Goal: Task Accomplishment & Management: Manage account settings

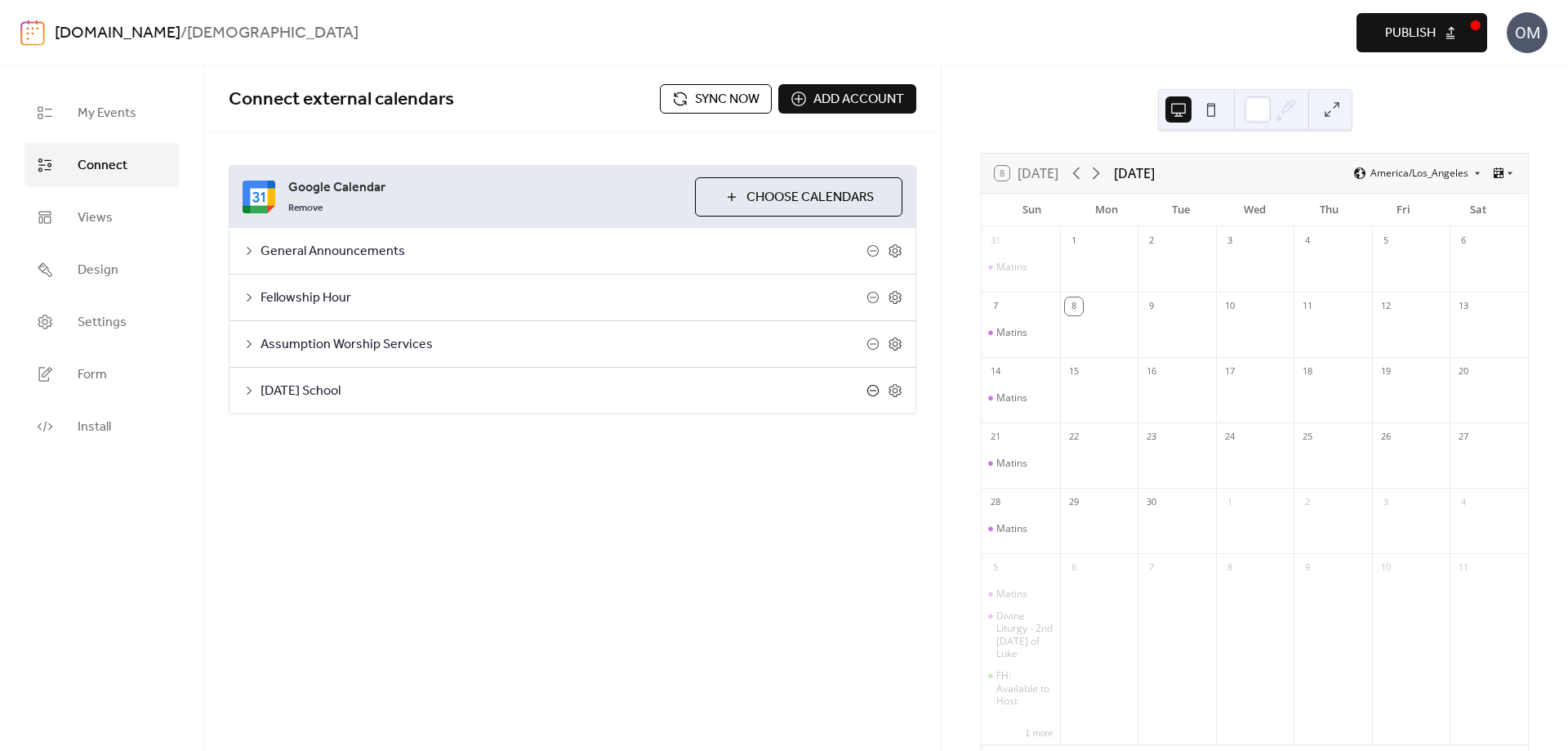
click at [874, 391] on icon at bounding box center [873, 391] width 7 height 1
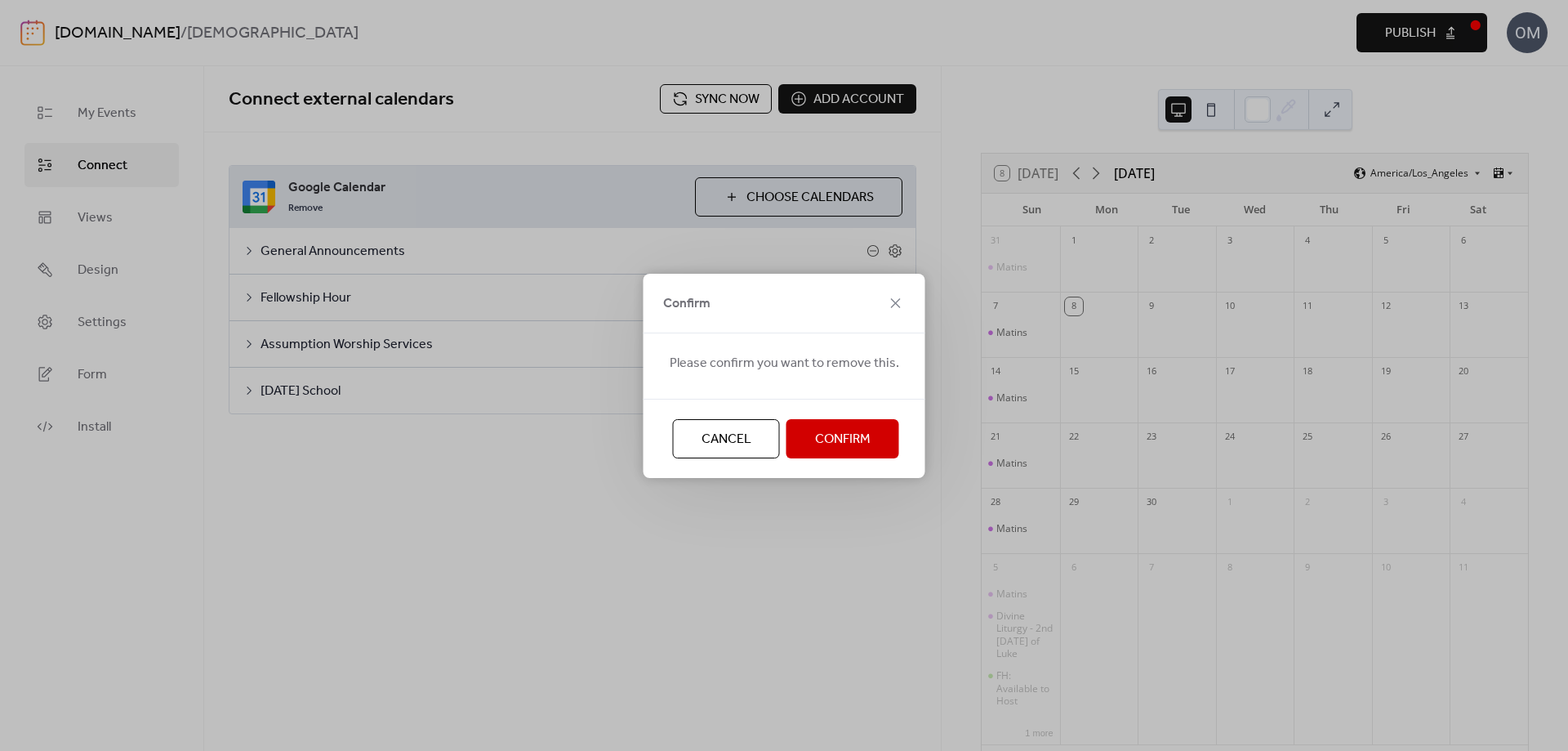
click at [850, 436] on span "Confirm" at bounding box center [843, 439] width 55 height 19
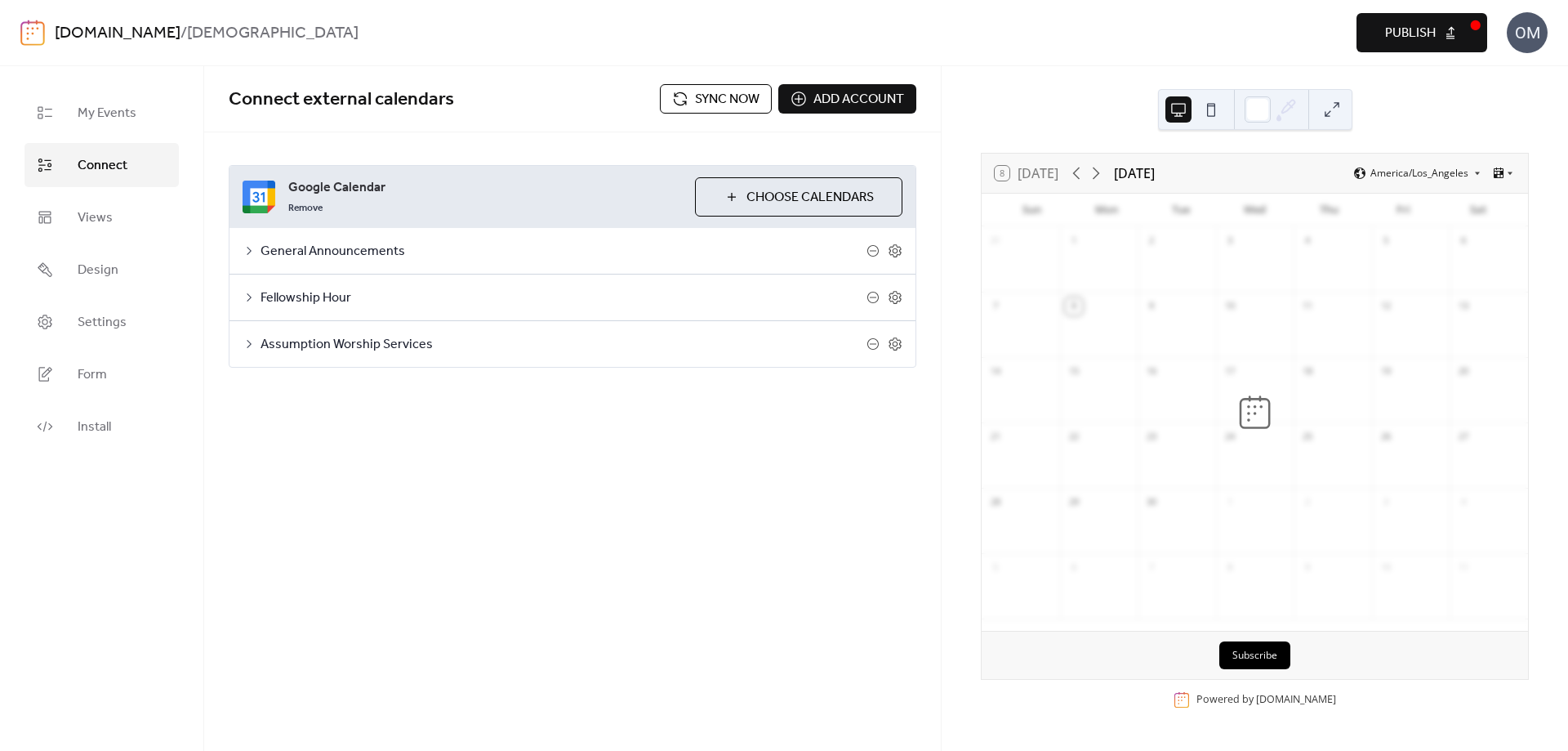
click at [729, 196] on button "Choose Calendars" at bounding box center [799, 196] width 207 height 40
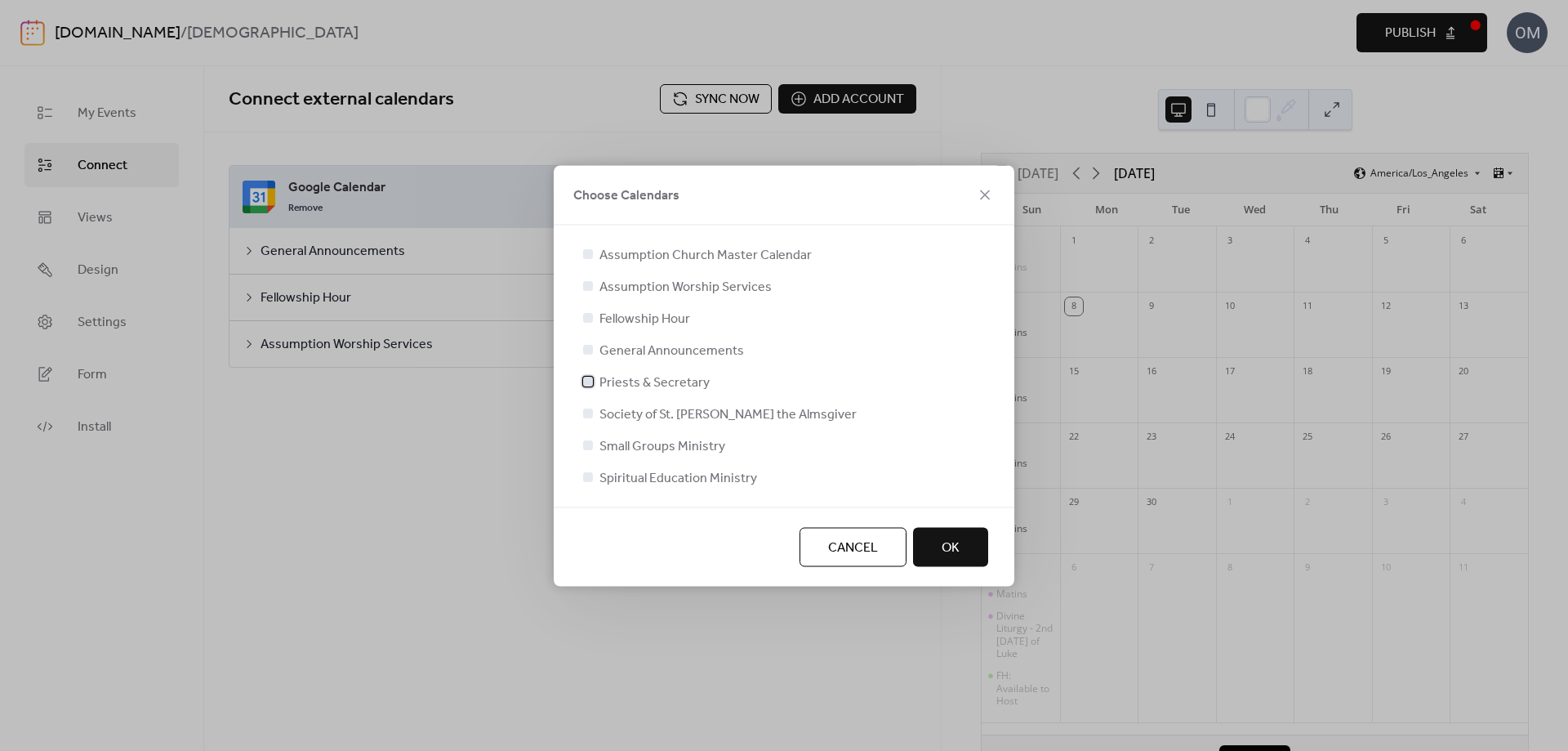
click at [587, 382] on div at bounding box center [588, 380] width 10 height 10
click at [588, 412] on div at bounding box center [588, 412] width 10 height 10
click at [590, 444] on div at bounding box center [588, 444] width 10 height 10
click at [587, 444] on div at bounding box center [588, 444] width 10 height 10
click at [957, 541] on span "OK" at bounding box center [951, 548] width 18 height 19
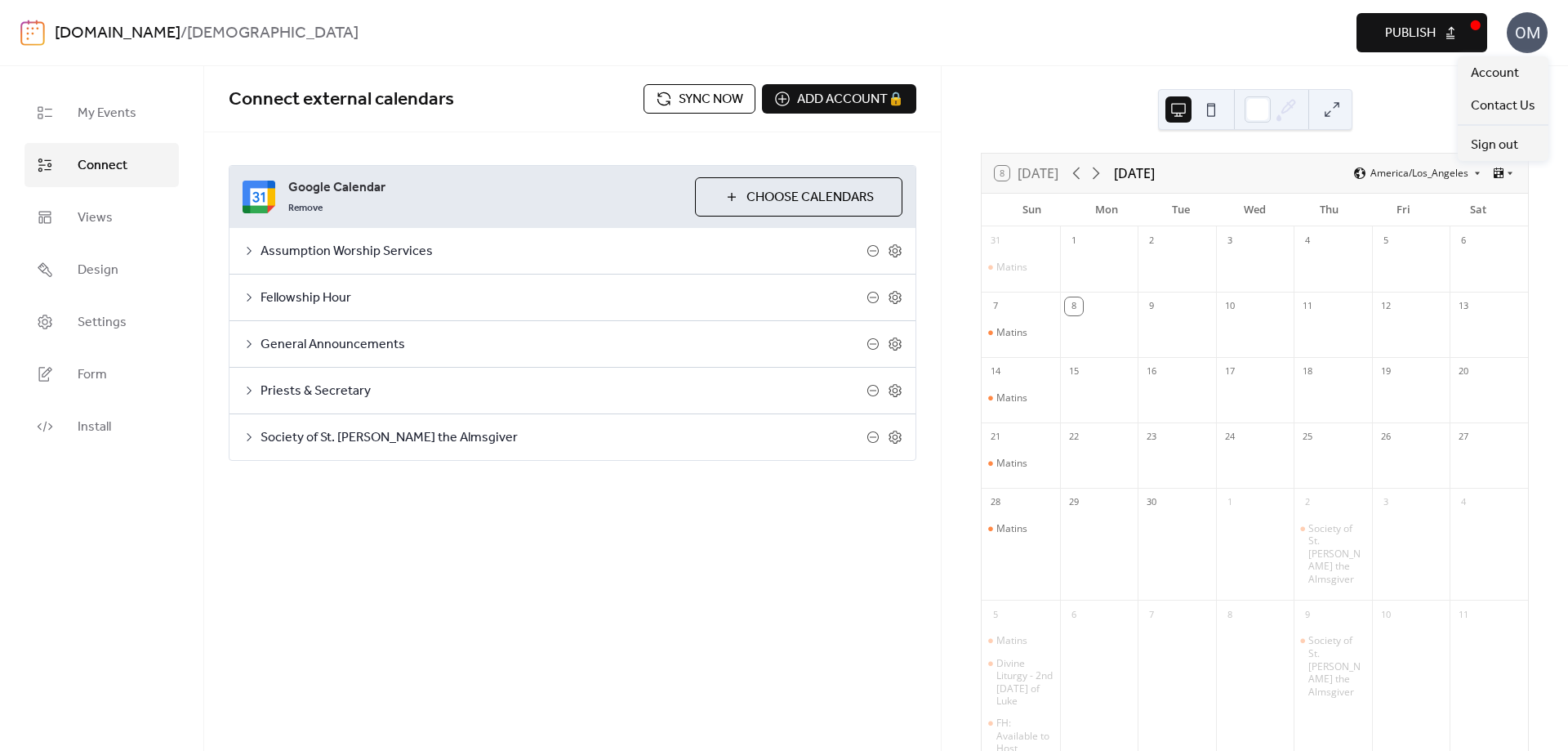
click at [1537, 29] on div "OM" at bounding box center [1527, 33] width 41 height 41
click at [1501, 69] on span "Account" at bounding box center [1495, 74] width 48 height 19
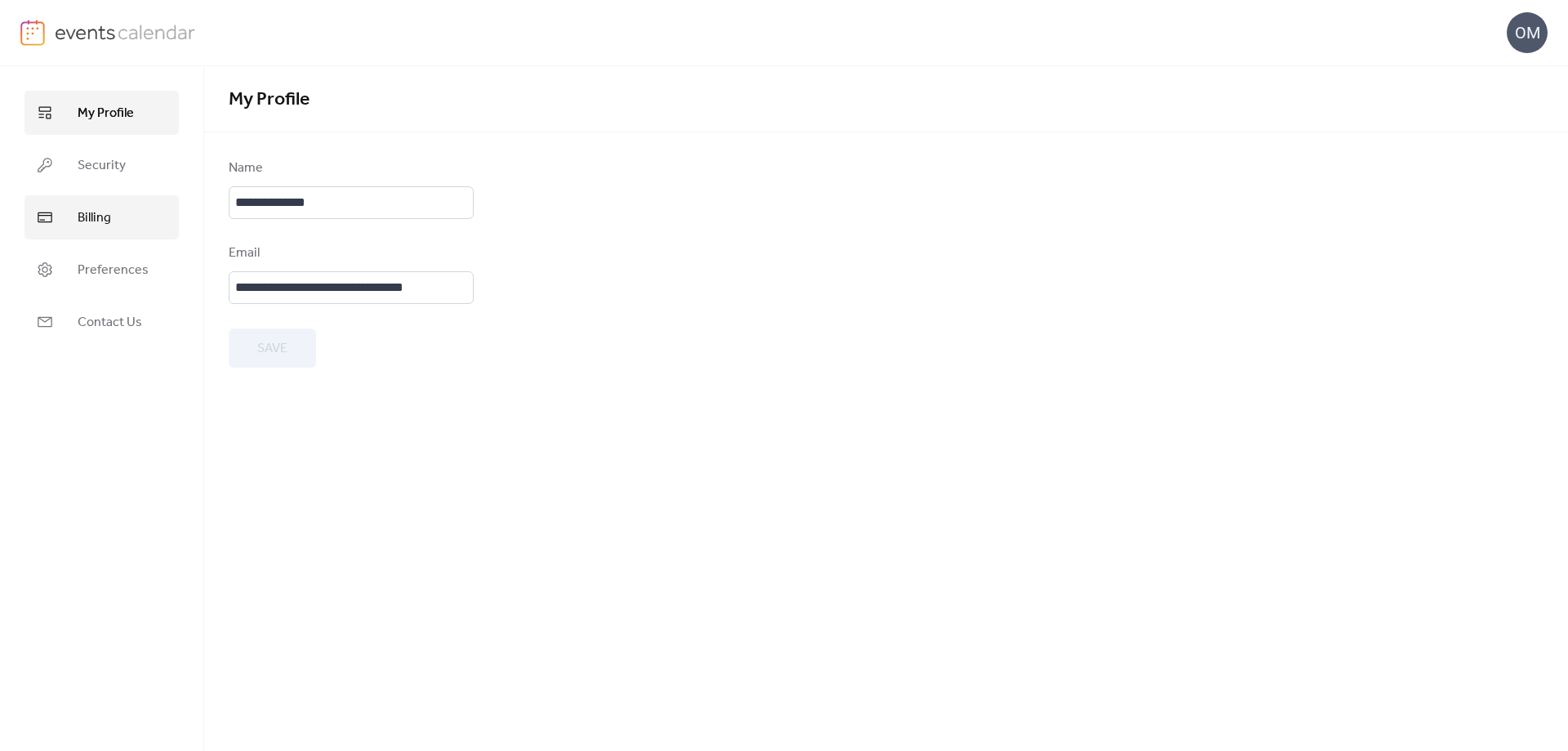
click at [108, 220] on span "Billing" at bounding box center [94, 218] width 34 height 19
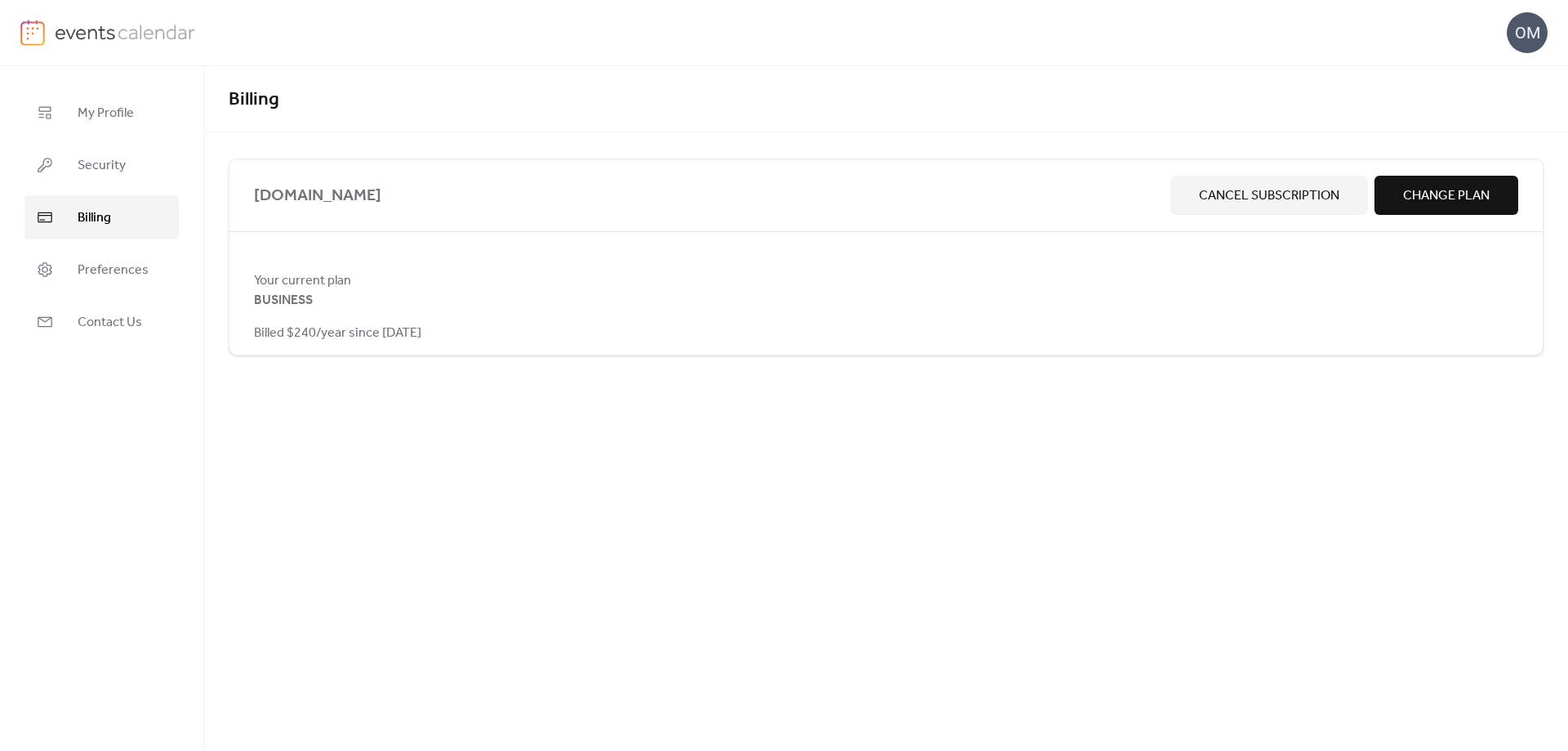
click at [1425, 198] on span "Change Plan" at bounding box center [1447, 196] width 87 height 19
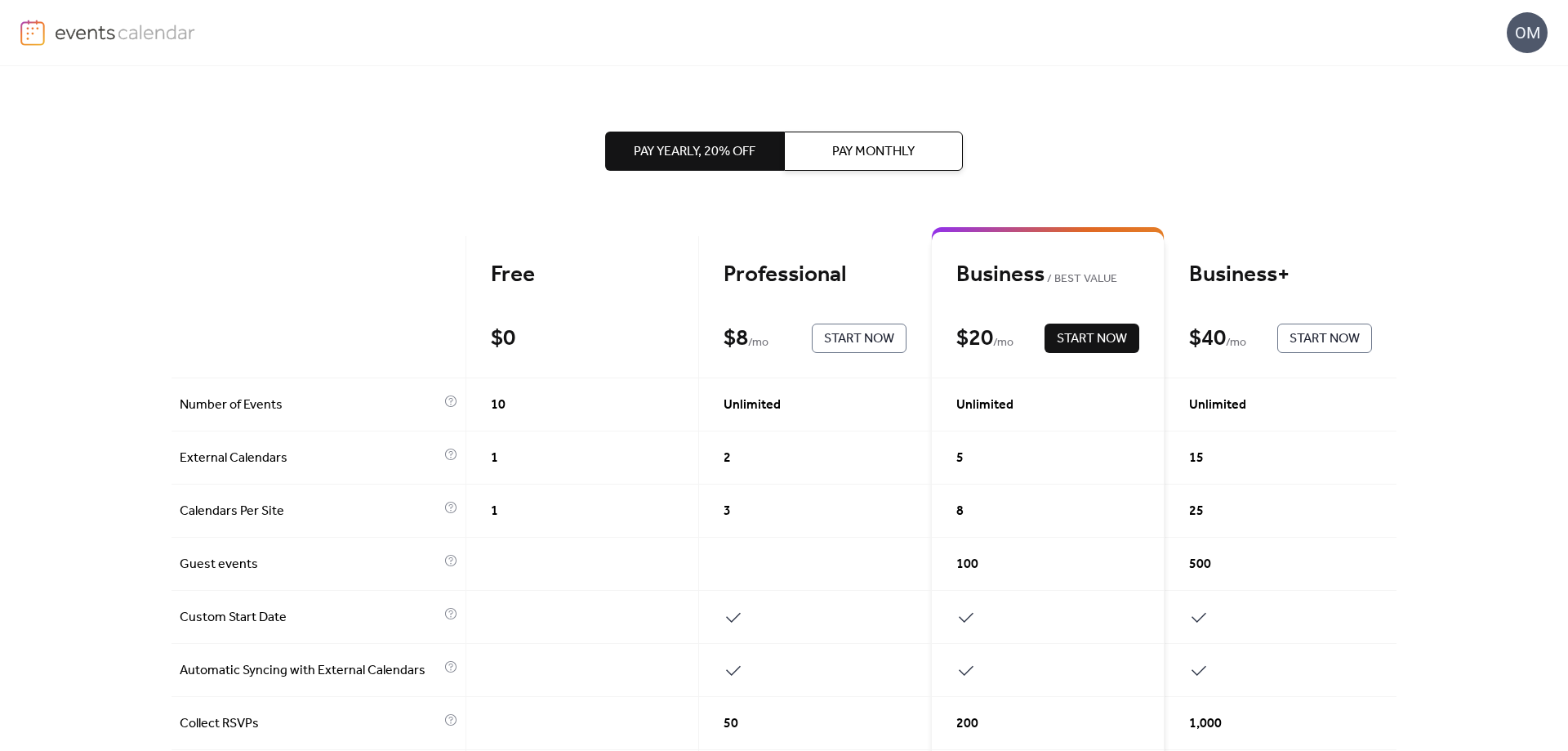
click at [1532, 34] on div "OM" at bounding box center [1527, 33] width 41 height 41
click at [1505, 73] on span "Account" at bounding box center [1495, 74] width 48 height 19
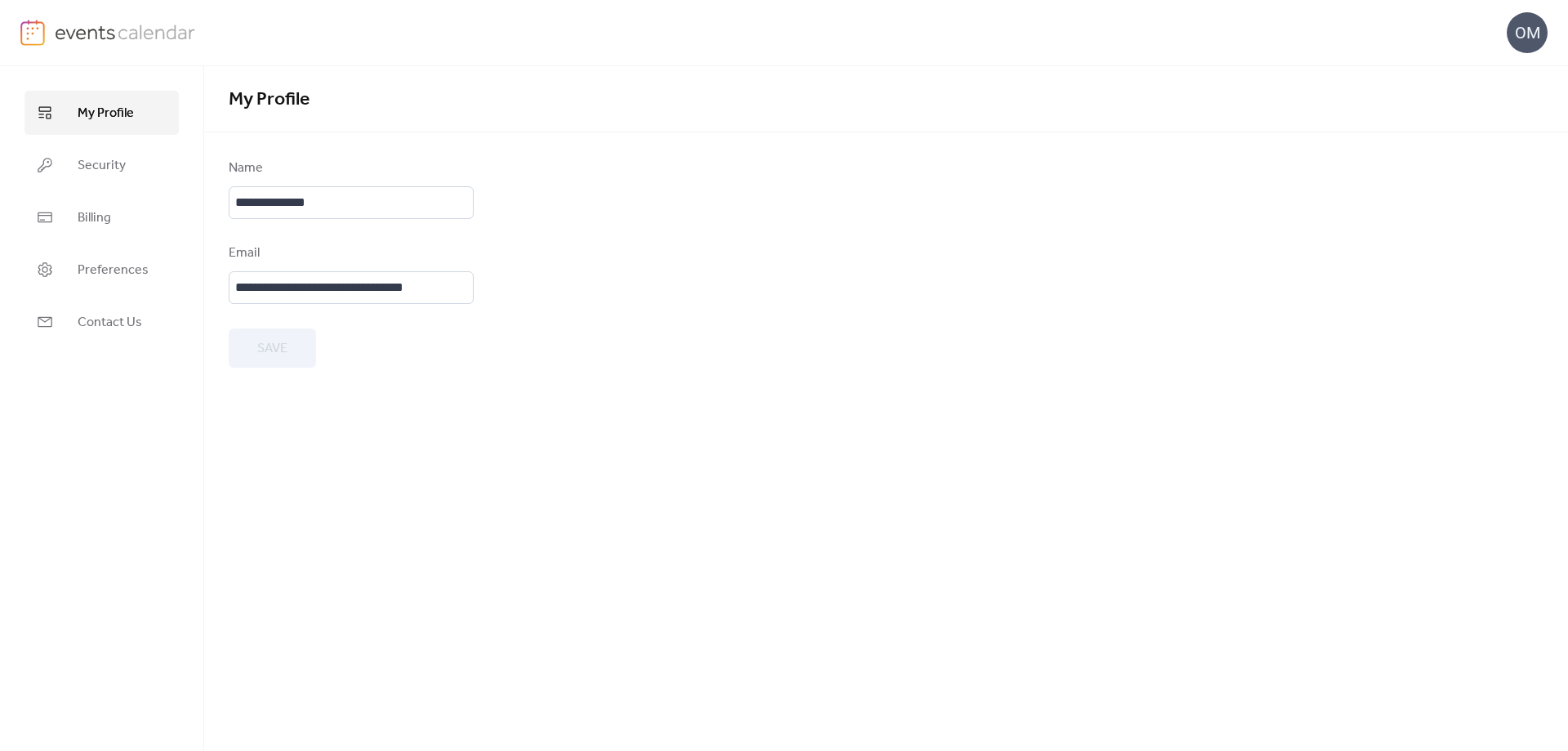
click at [113, 32] on img at bounding box center [126, 31] width 141 height 24
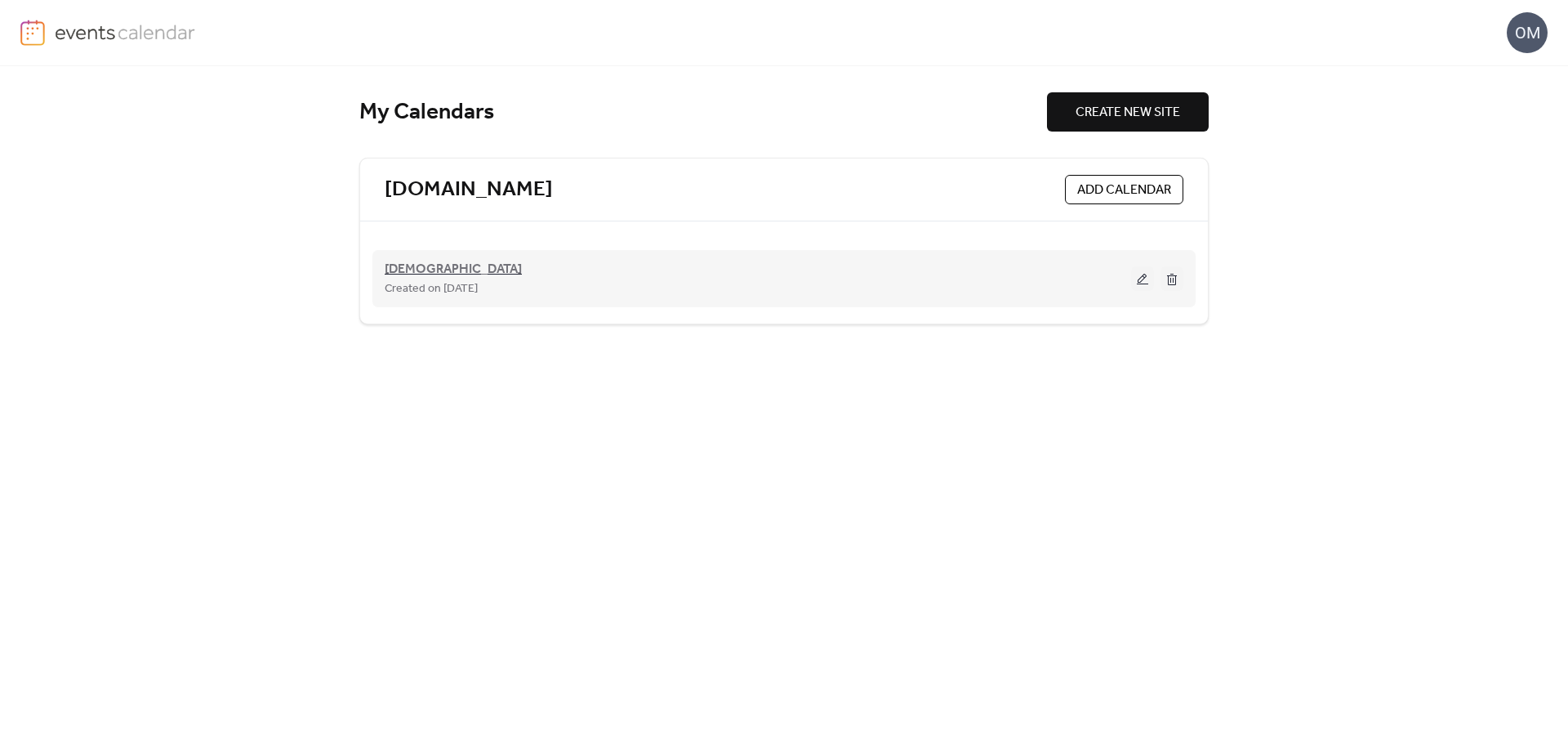
click at [438, 265] on span "[DEMOGRAPHIC_DATA]" at bounding box center [454, 270] width 137 height 19
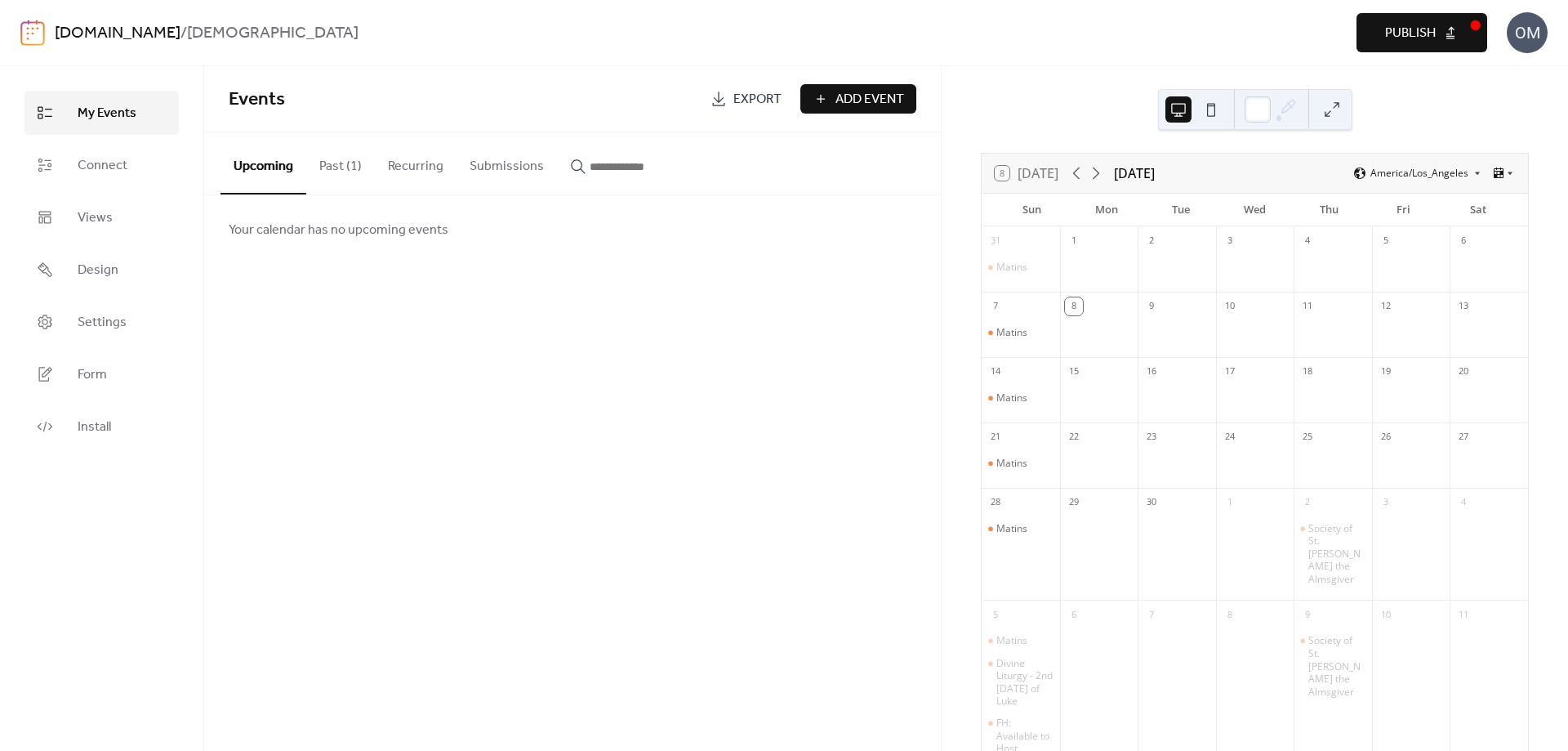
click at [322, 165] on button "Past (1)" at bounding box center [340, 163] width 69 height 60
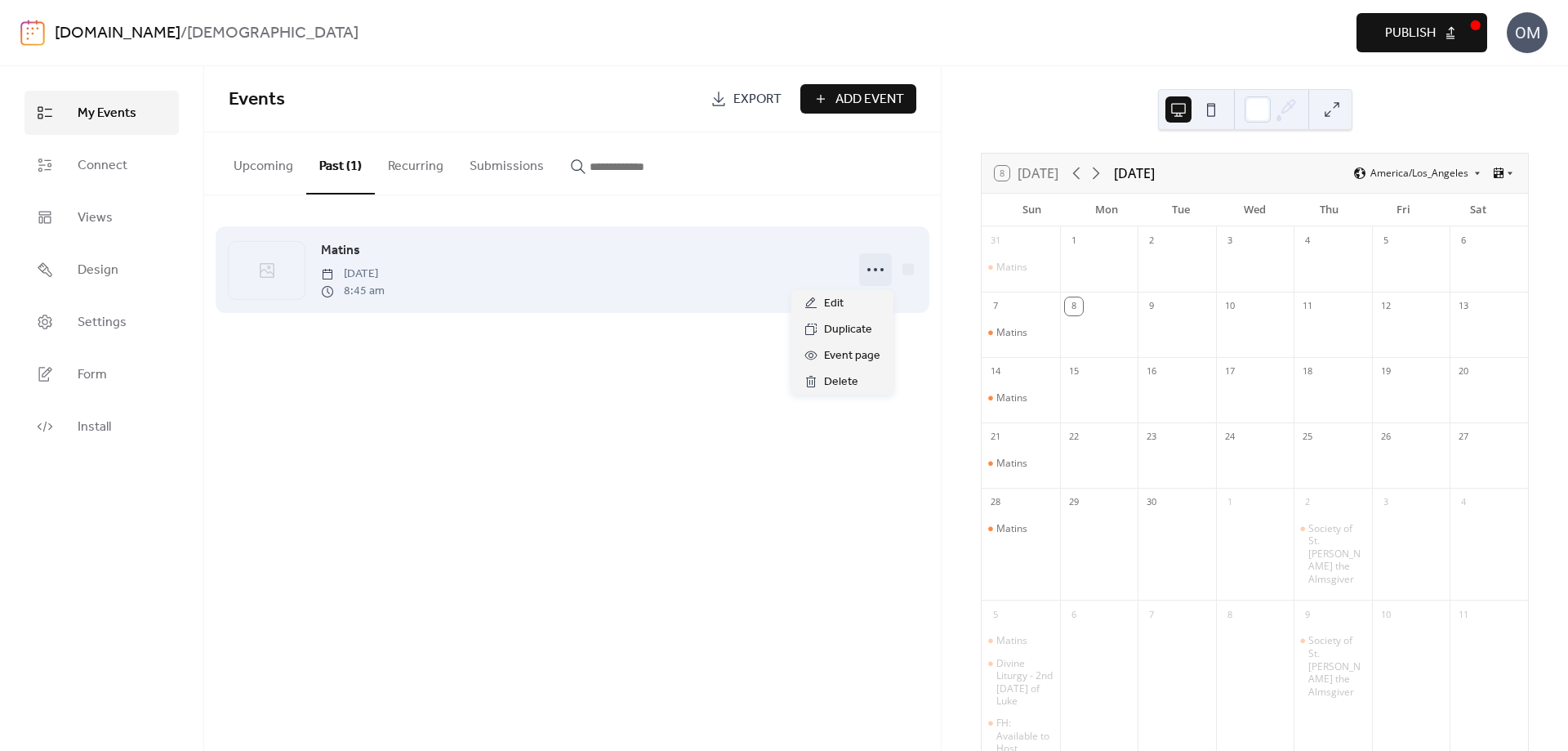
click at [875, 271] on circle at bounding box center [875, 269] width 3 height 3
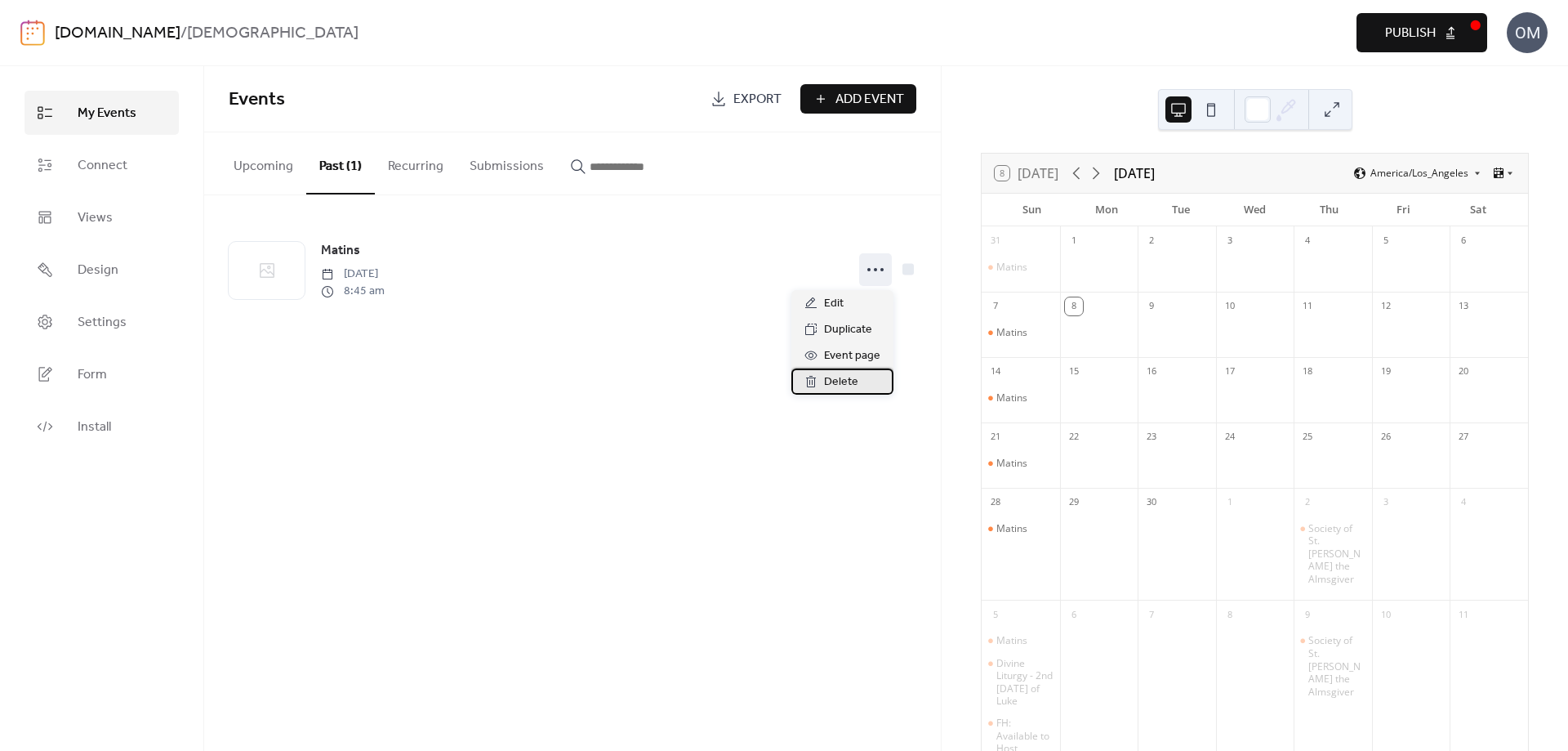
click at [848, 382] on span "Delete" at bounding box center [841, 382] width 34 height 19
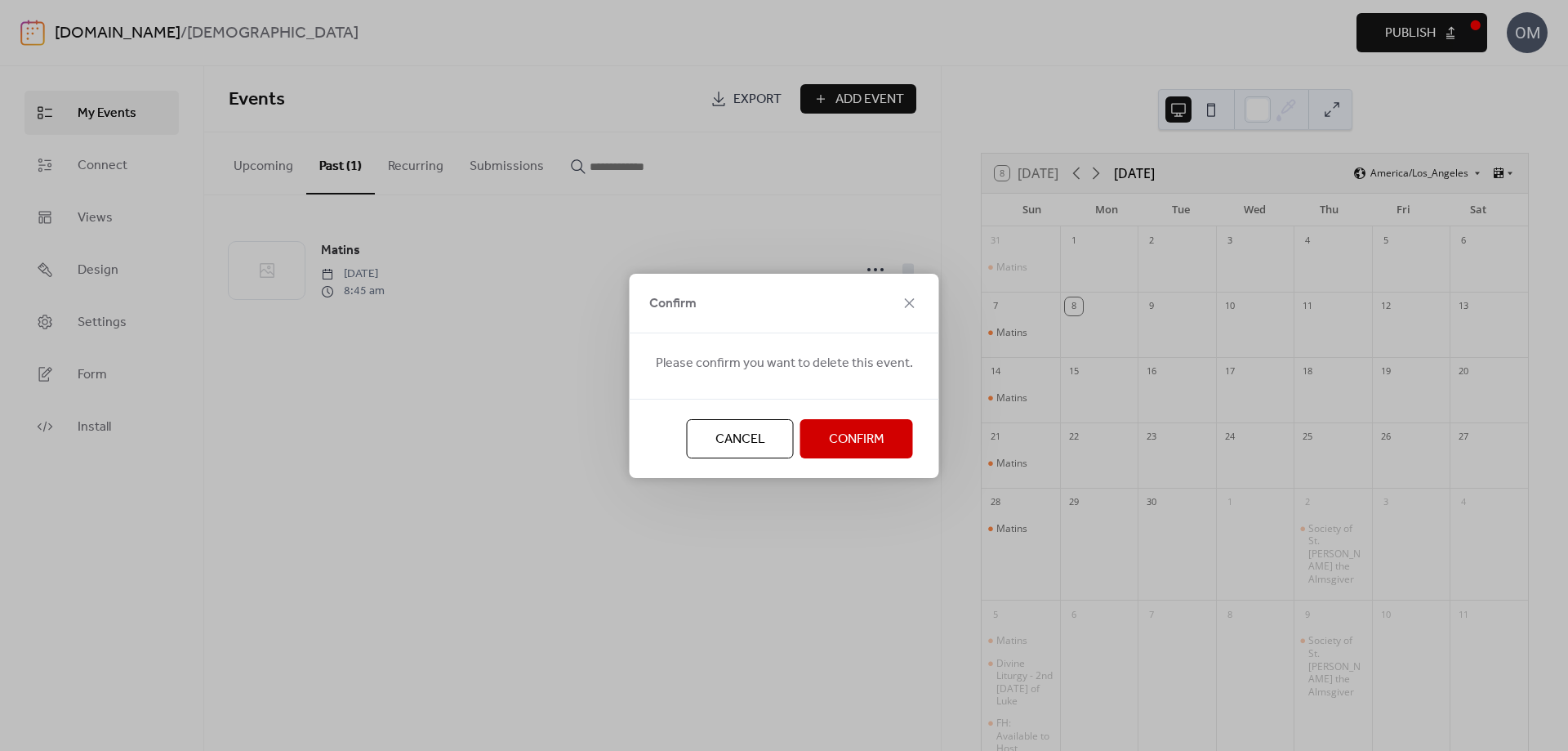
click at [829, 440] on span "Confirm" at bounding box center [856, 439] width 55 height 19
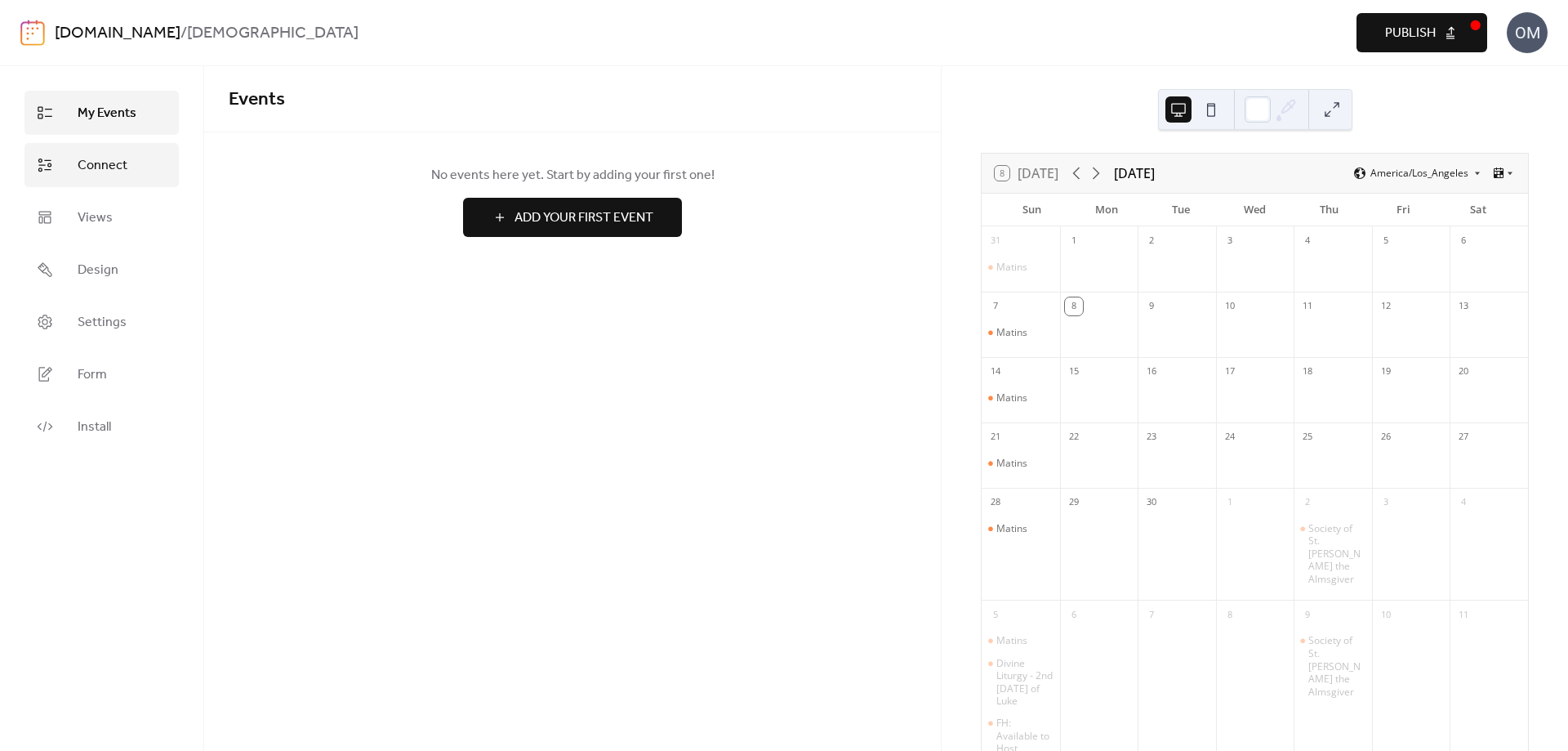
click at [113, 169] on span "Connect" at bounding box center [103, 165] width 50 height 19
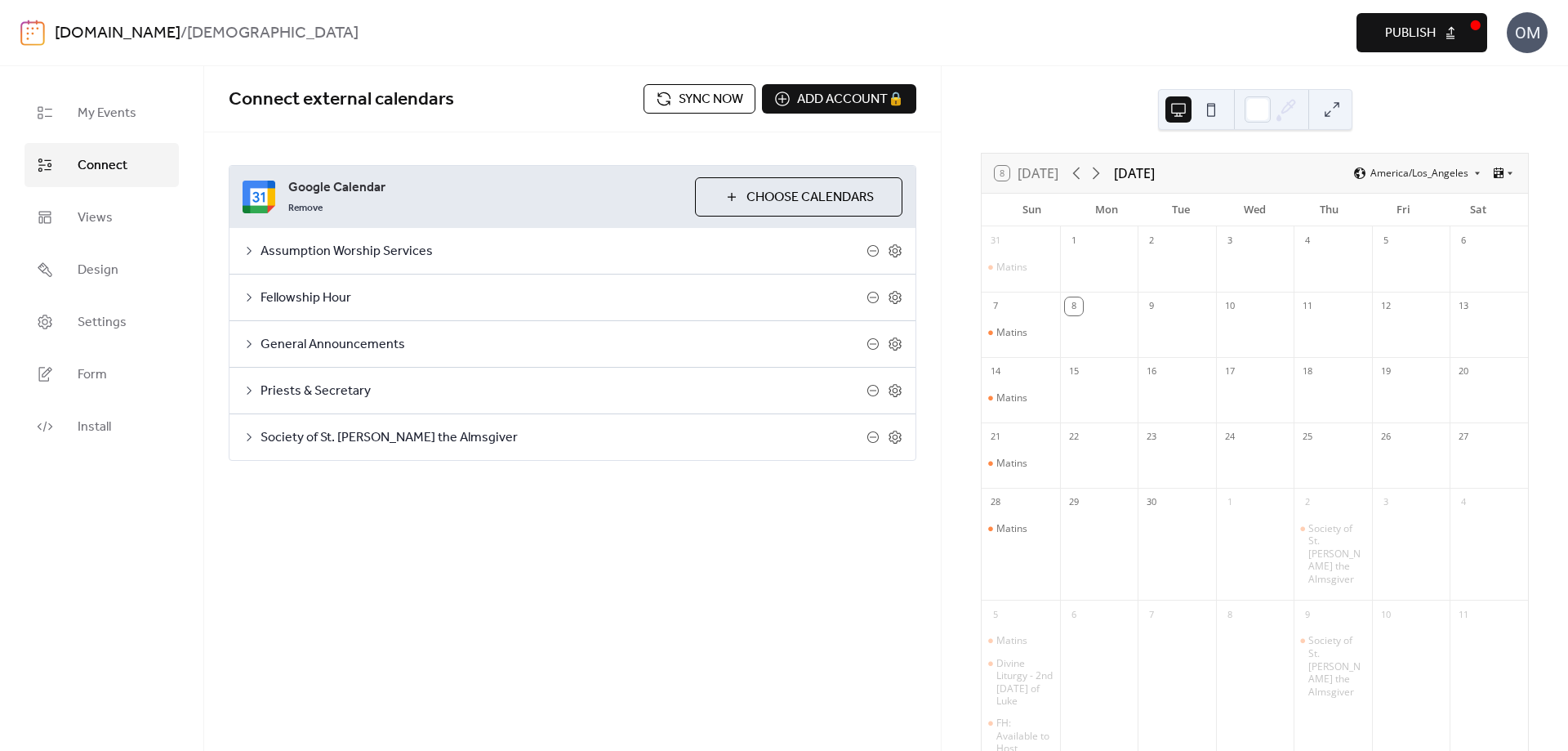
click at [605, 75] on div "Connect external calendars Sync now Add account 🔒 🔒" at bounding box center [573, 99] width 737 height 66
click at [874, 344] on icon at bounding box center [873, 345] width 14 height 14
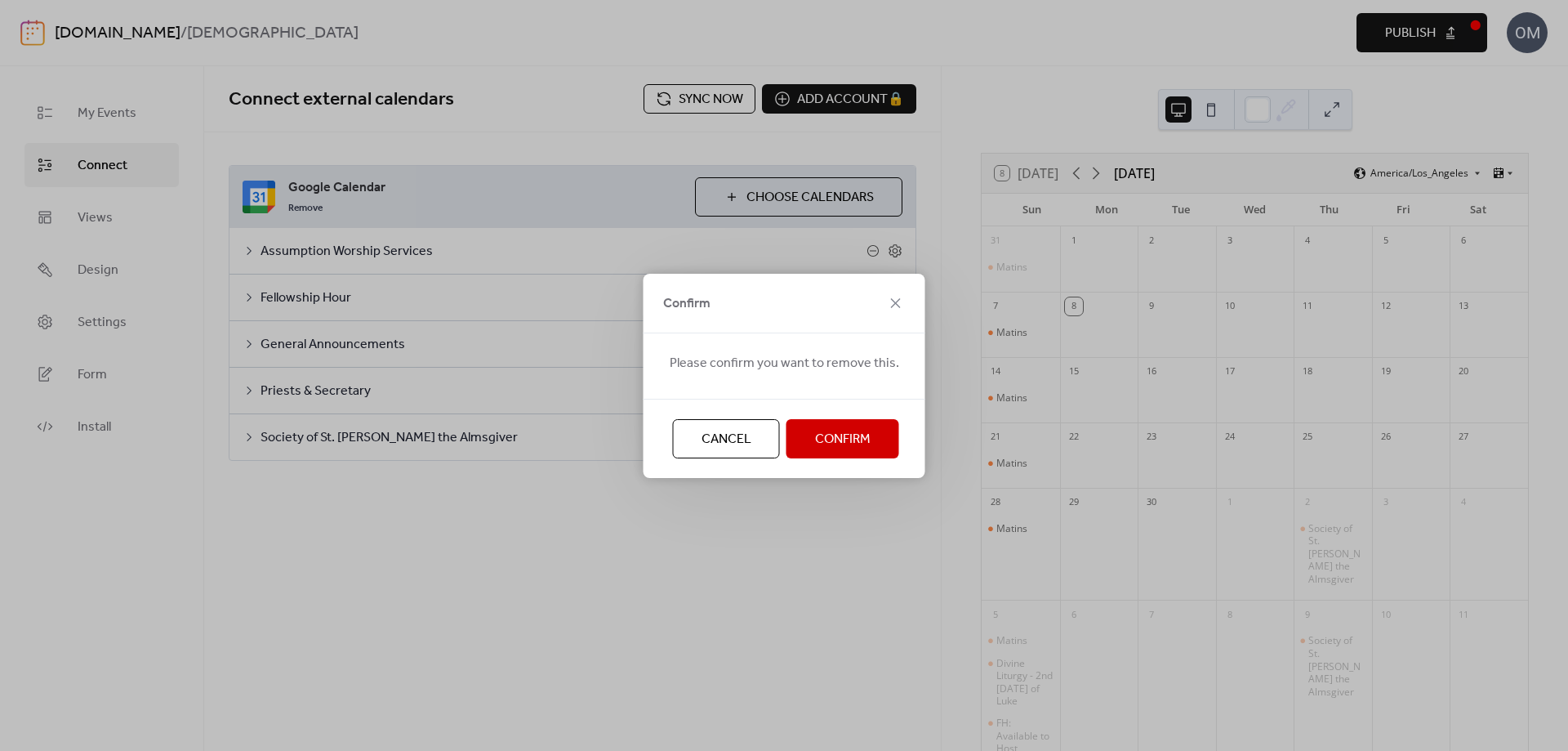
click at [853, 443] on span "Confirm" at bounding box center [843, 439] width 55 height 19
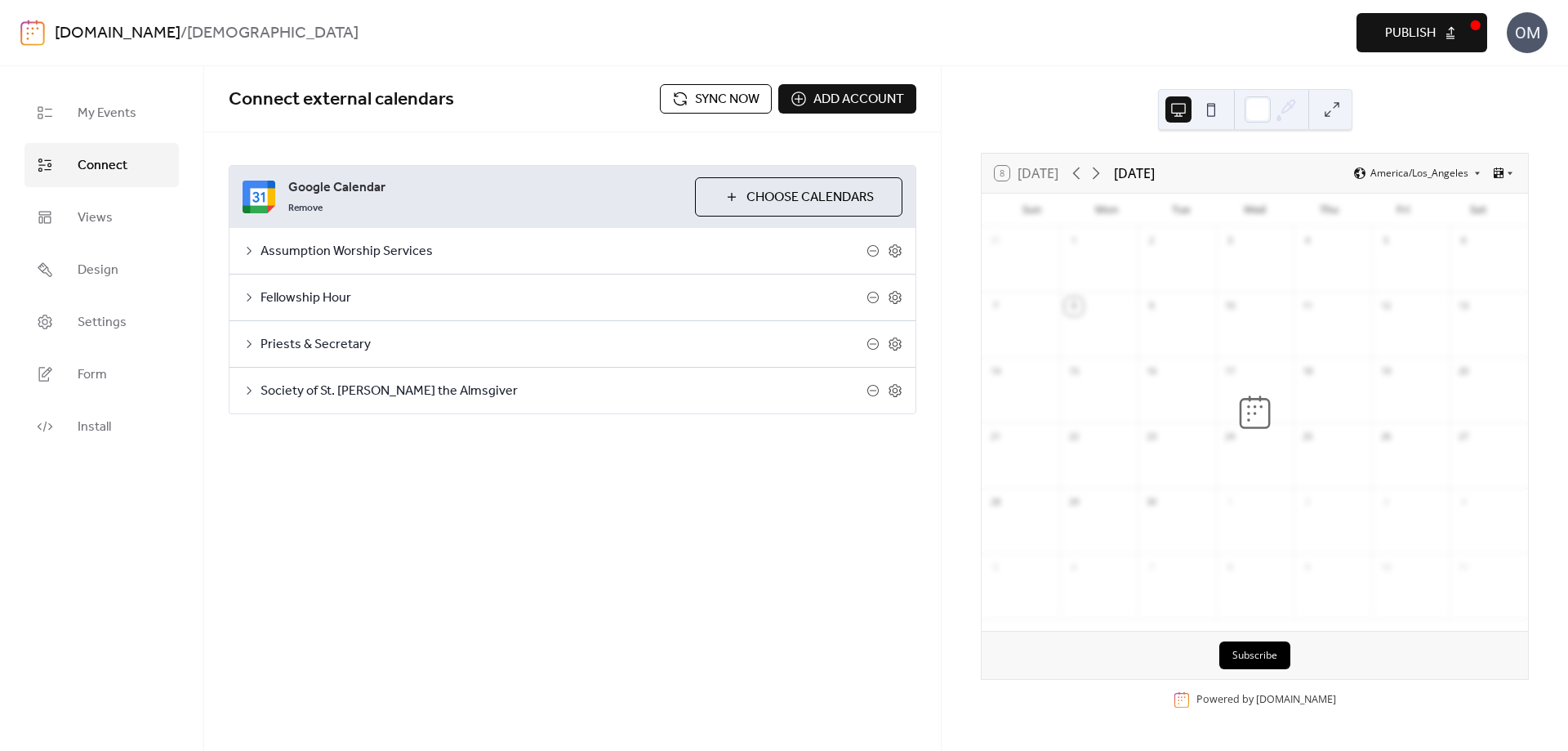
click at [726, 195] on button "Choose Calendars" at bounding box center [799, 196] width 207 height 40
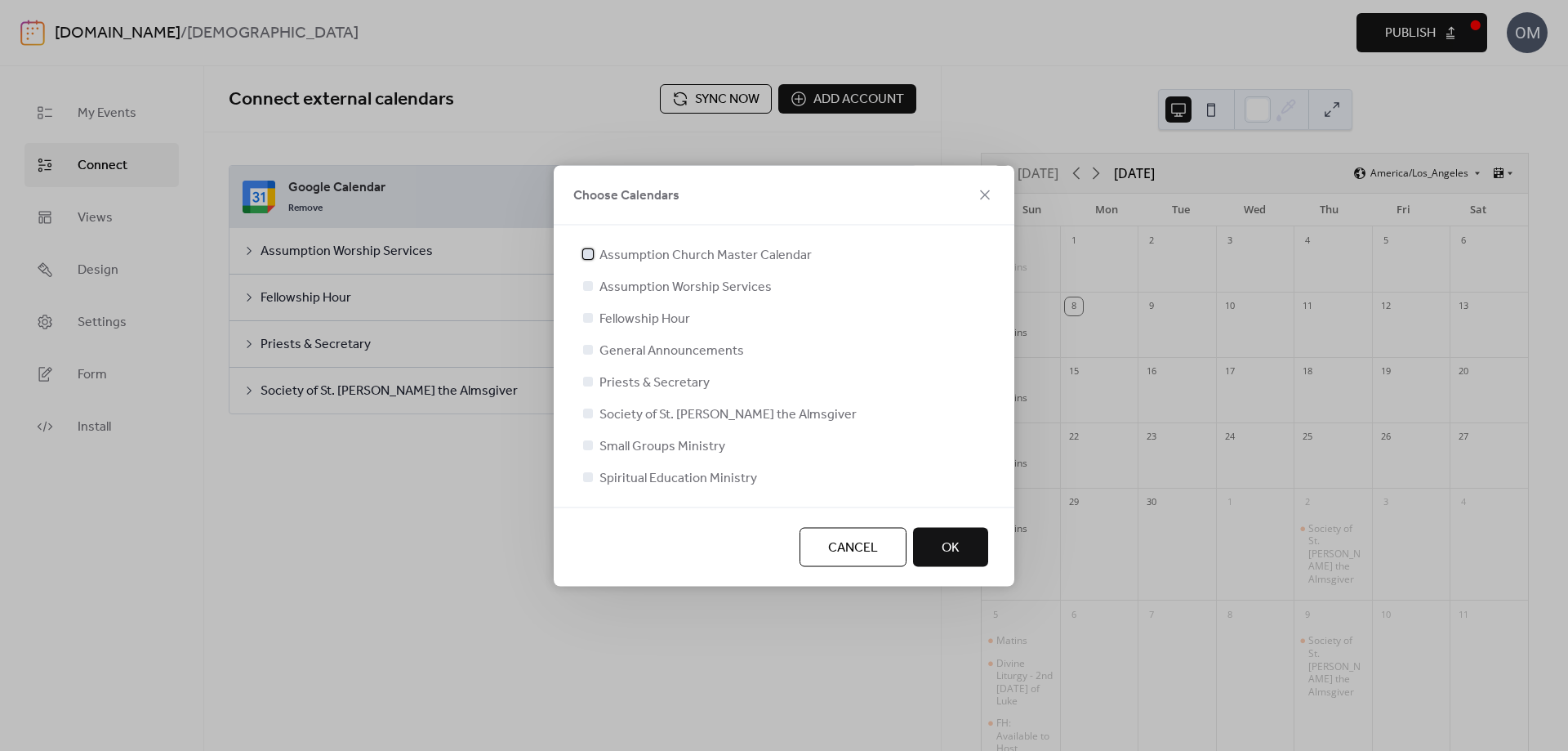
click at [587, 255] on div at bounding box center [588, 254] width 10 height 10
click at [960, 501] on div at bounding box center [784, 496] width 408 height 19
click at [966, 542] on button "OK" at bounding box center [951, 547] width 75 height 40
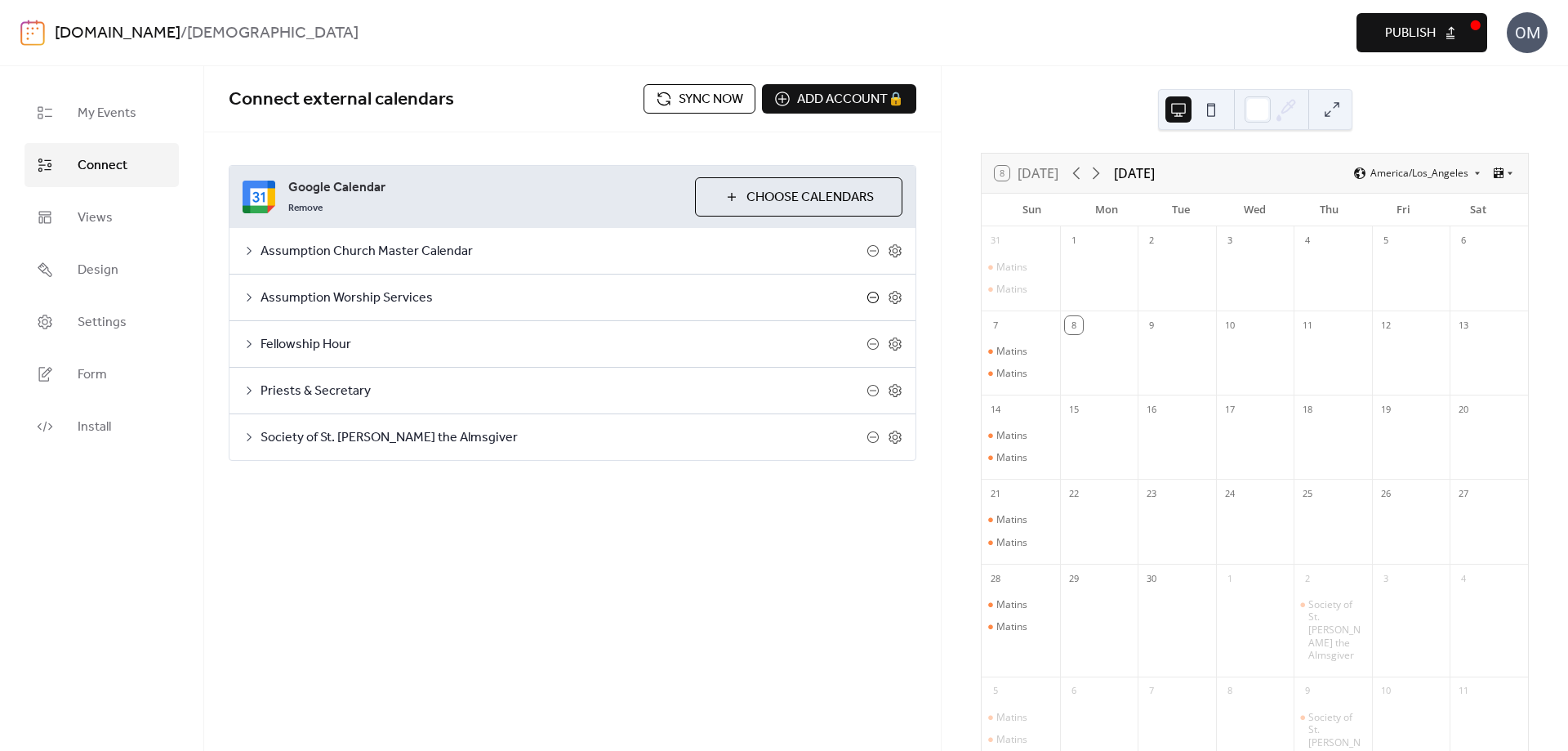
click at [874, 297] on icon at bounding box center [873, 297] width 7 height 1
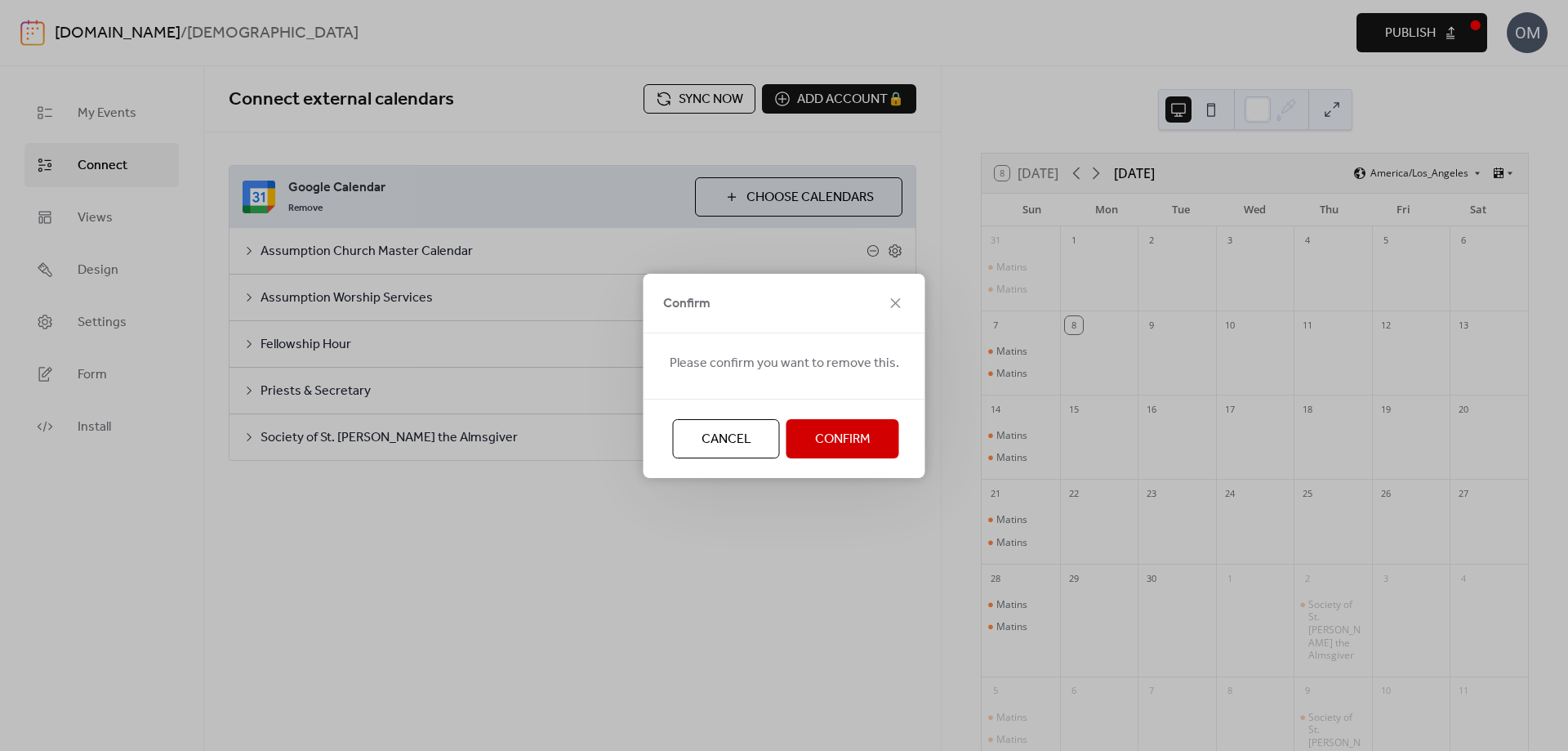
click at [821, 440] on span "Confirm" at bounding box center [843, 439] width 55 height 19
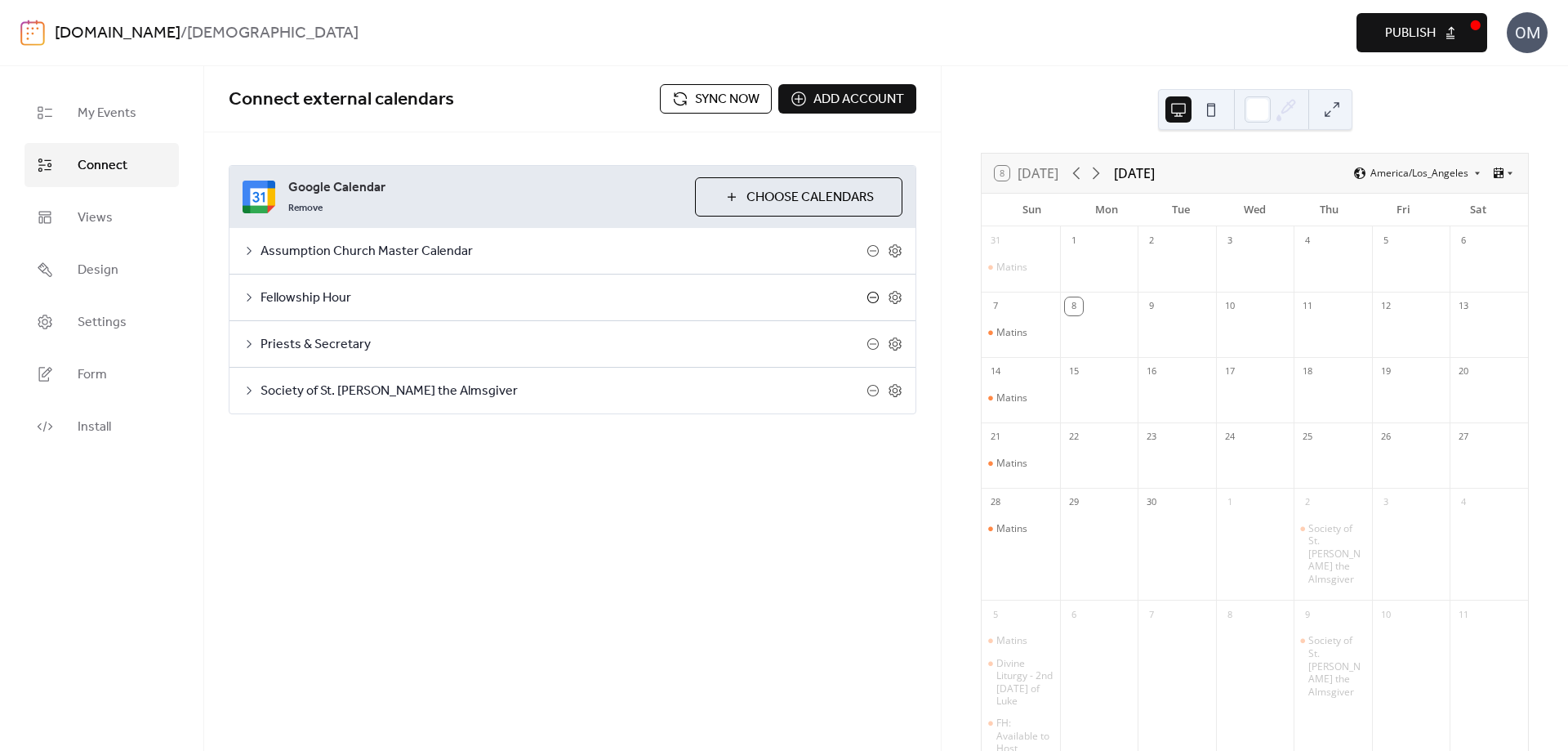
click at [874, 297] on icon at bounding box center [873, 298] width 14 height 14
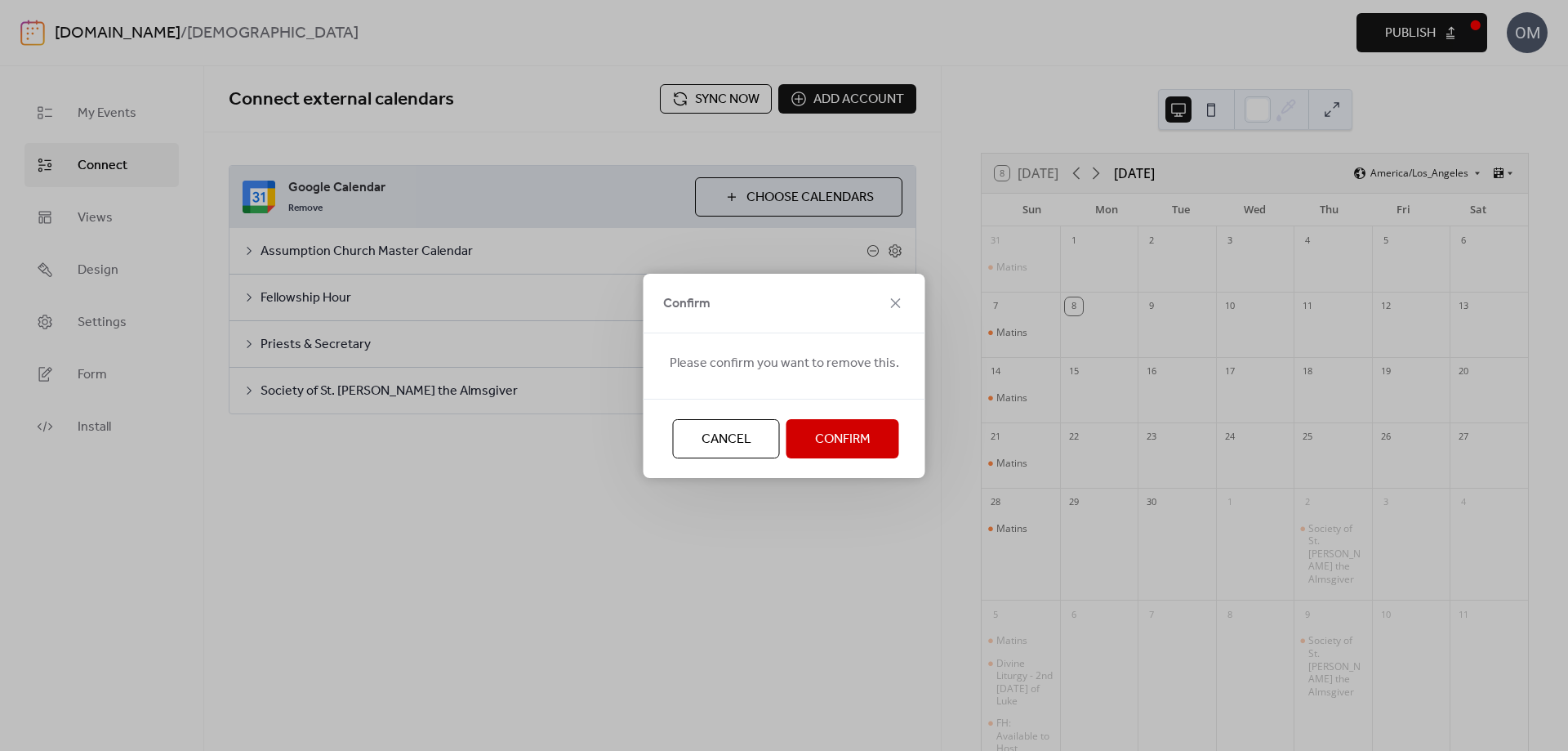
click at [849, 438] on span "Confirm" at bounding box center [843, 439] width 55 height 19
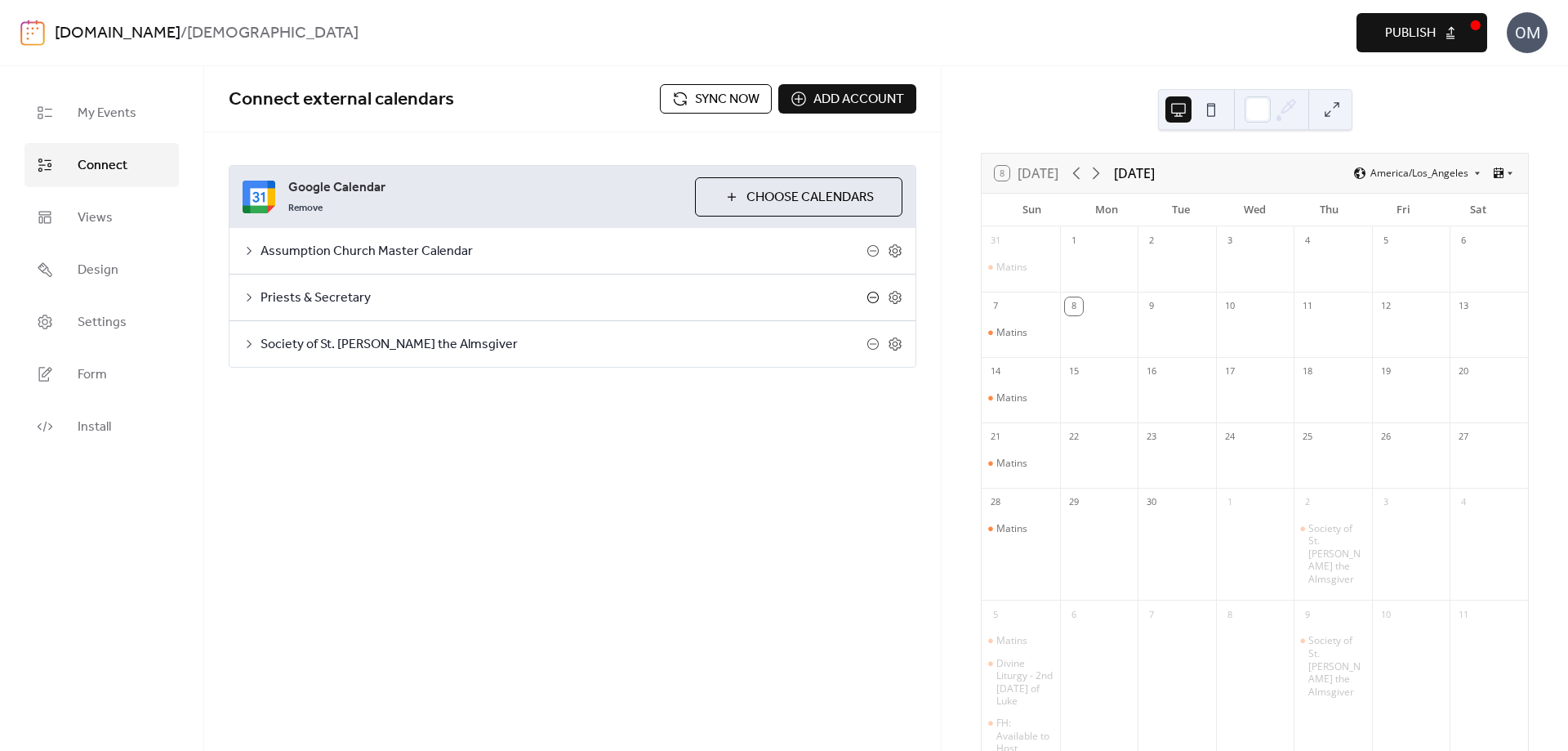
click at [873, 297] on icon at bounding box center [873, 297] width 7 height 1
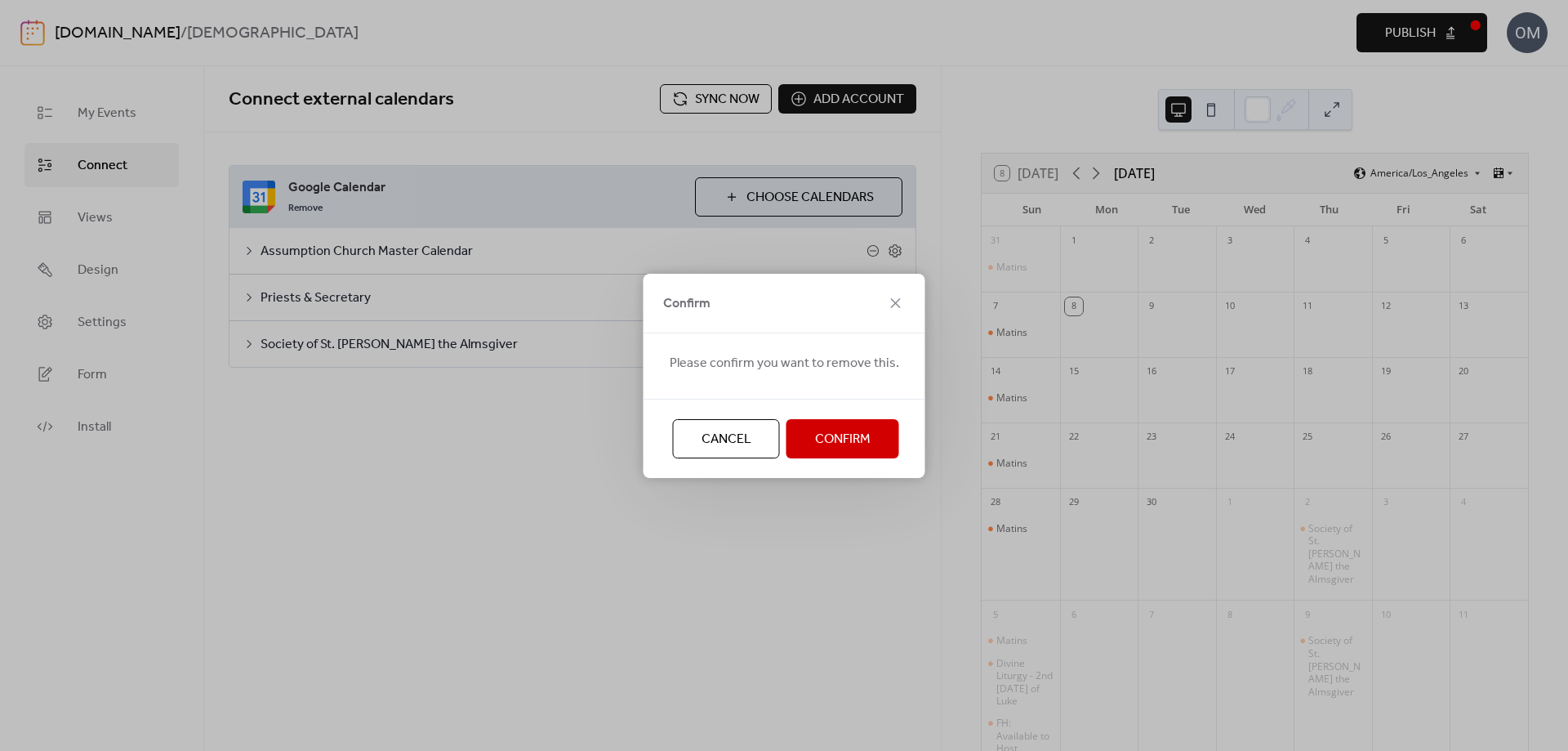
click at [853, 433] on span "Confirm" at bounding box center [843, 439] width 55 height 19
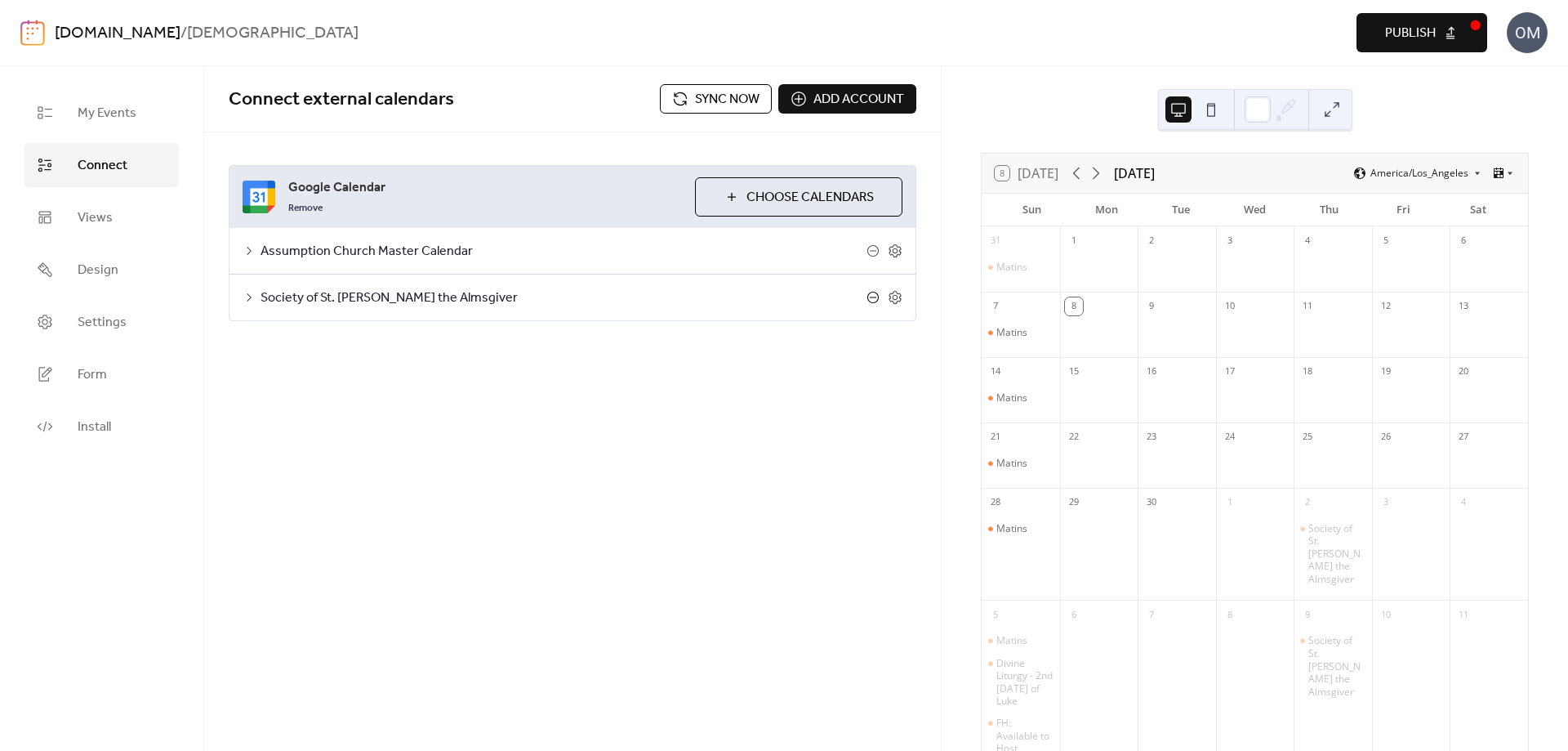
click at [872, 299] on icon at bounding box center [873, 298] width 14 height 14
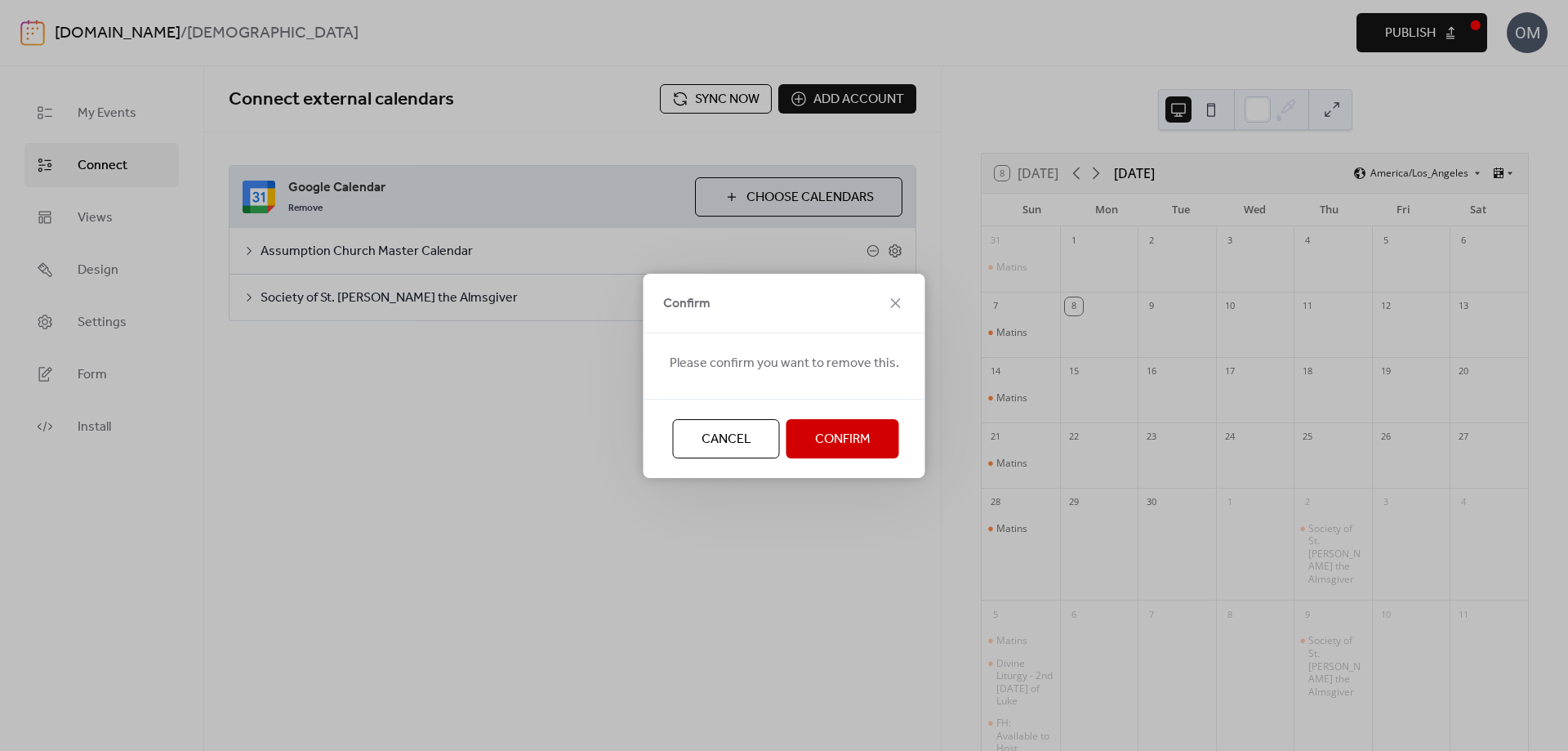
click at [830, 435] on span "Confirm" at bounding box center [843, 439] width 55 height 19
